Goal: Task Accomplishment & Management: Use online tool/utility

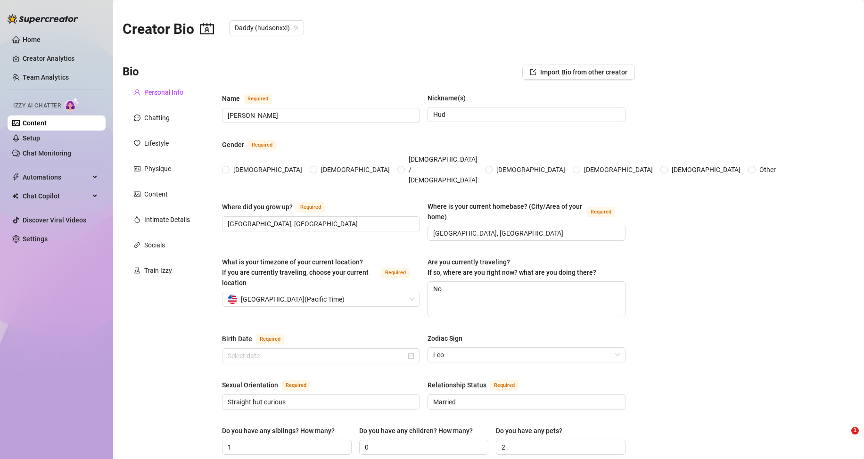
radio input "true"
type input "[DATE]"
click at [47, 119] on link "Content" at bounding box center [35, 123] width 24 height 8
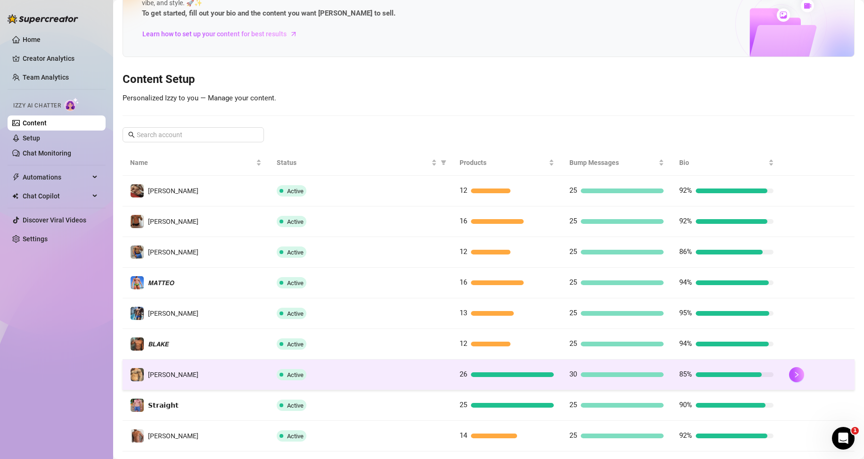
scroll to position [125, 0]
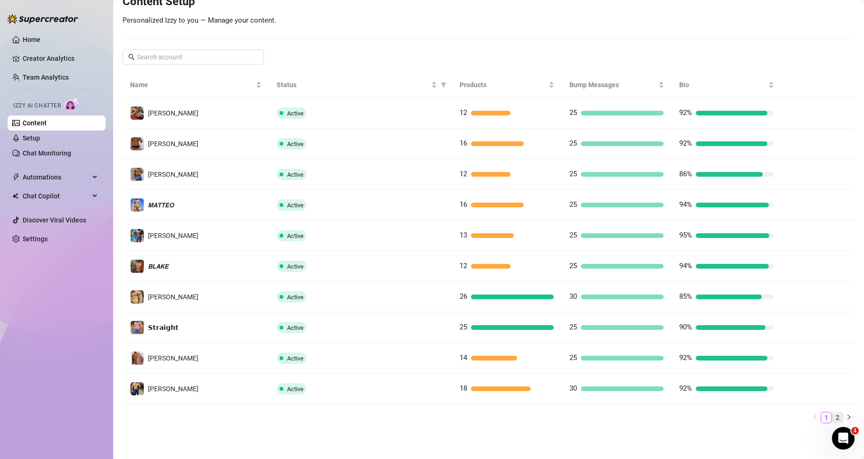
click at [832, 413] on link "2" at bounding box center [837, 417] width 10 height 10
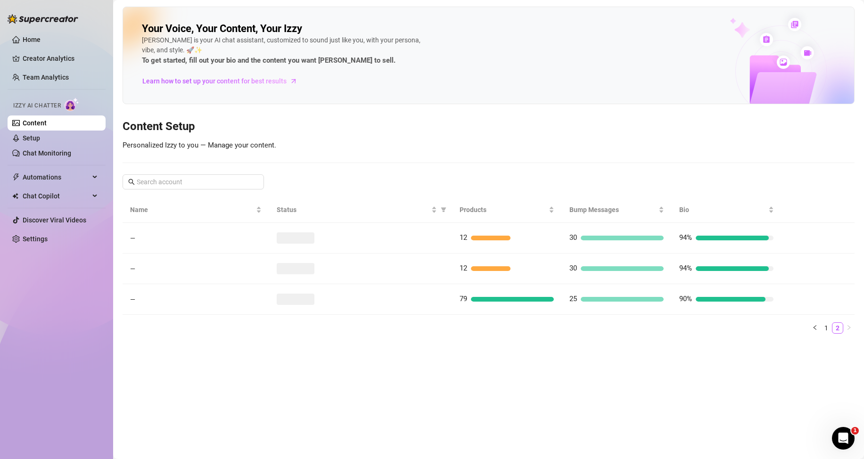
scroll to position [0, 0]
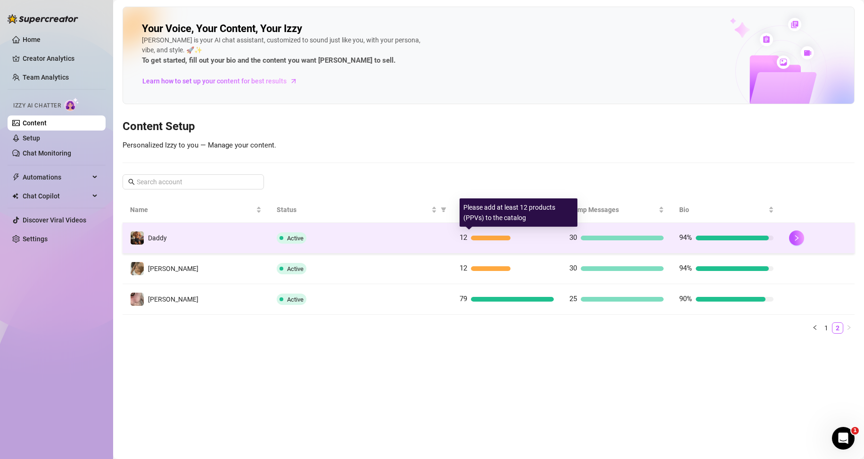
click at [475, 236] on div at bounding box center [491, 238] width 40 height 5
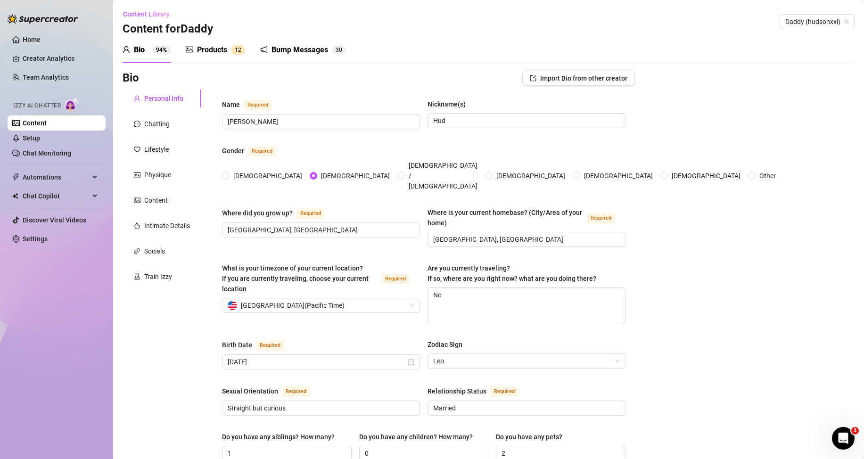
click at [214, 51] on div "Products" at bounding box center [212, 49] width 30 height 11
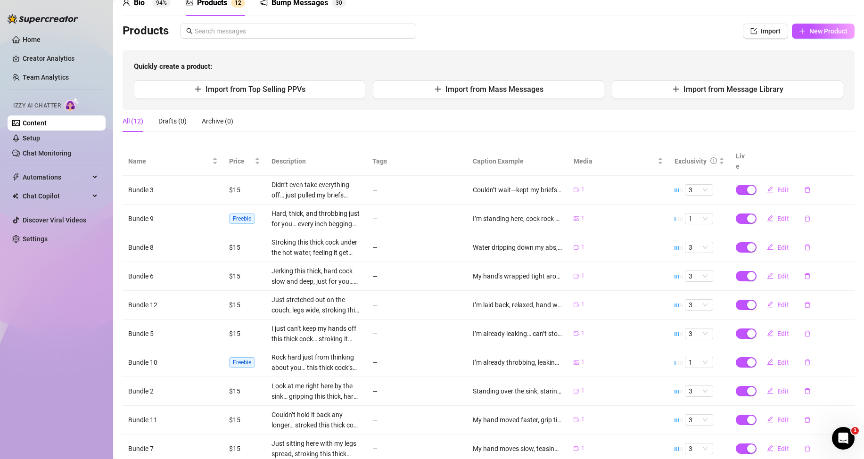
scroll to position [106, 0]
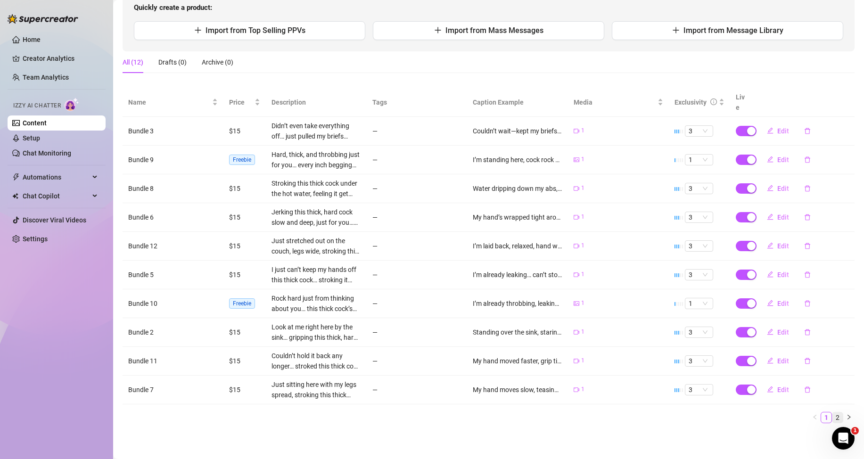
click at [832, 417] on link "2" at bounding box center [837, 417] width 10 height 10
